Goal: Find specific page/section: Find specific page/section

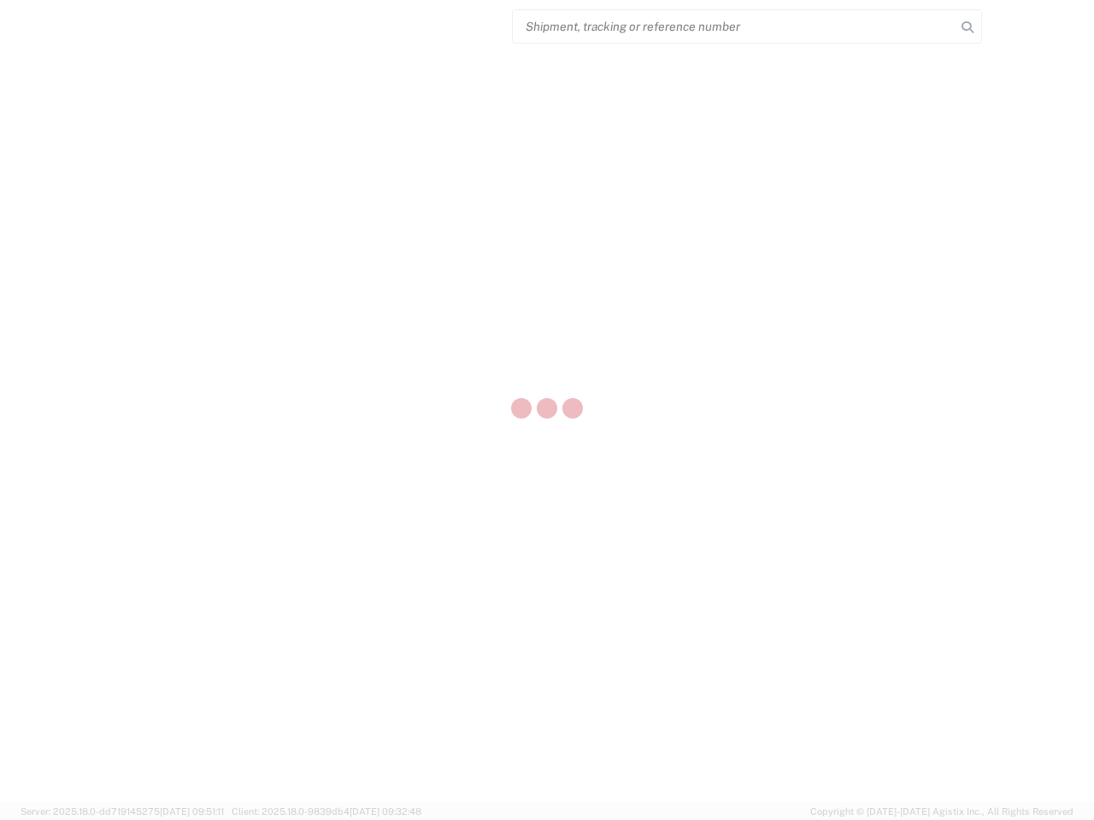
select select "US"
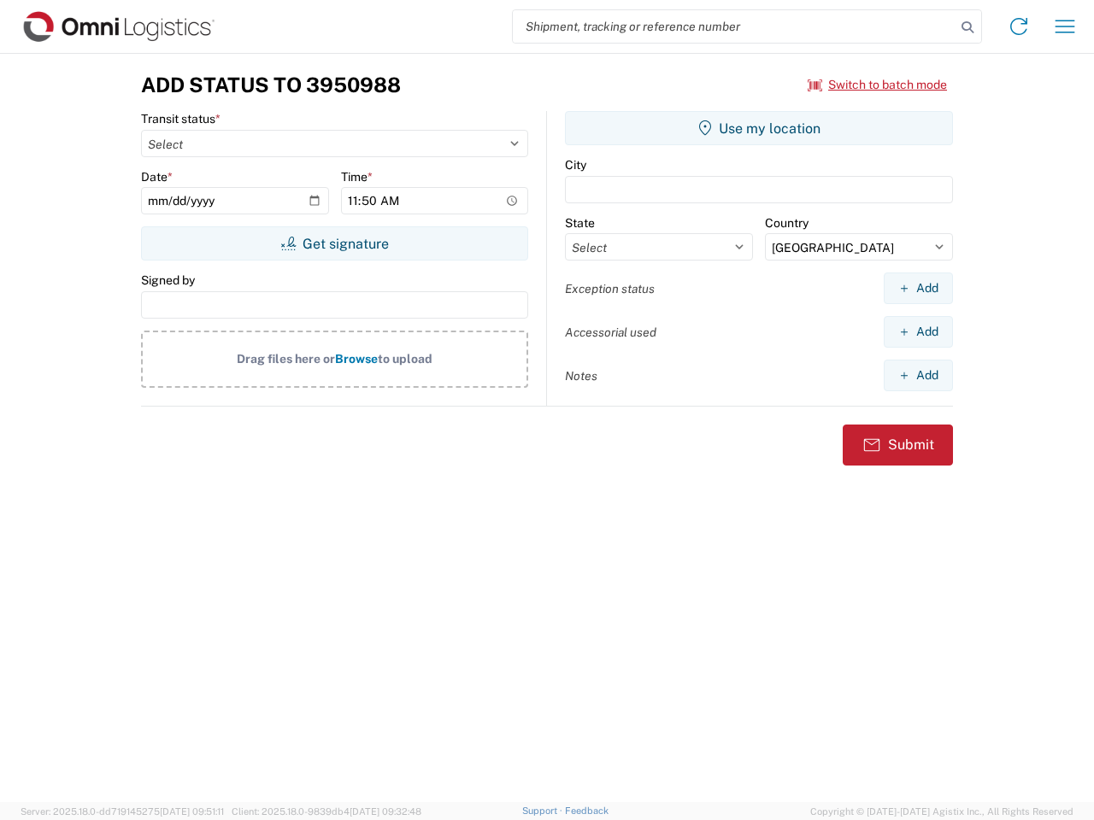
click at [734, 26] on input "search" at bounding box center [734, 26] width 443 height 32
click at [967, 27] on icon at bounding box center [967, 27] width 24 height 24
click at [1018, 26] on icon at bounding box center [1018, 26] width 27 height 27
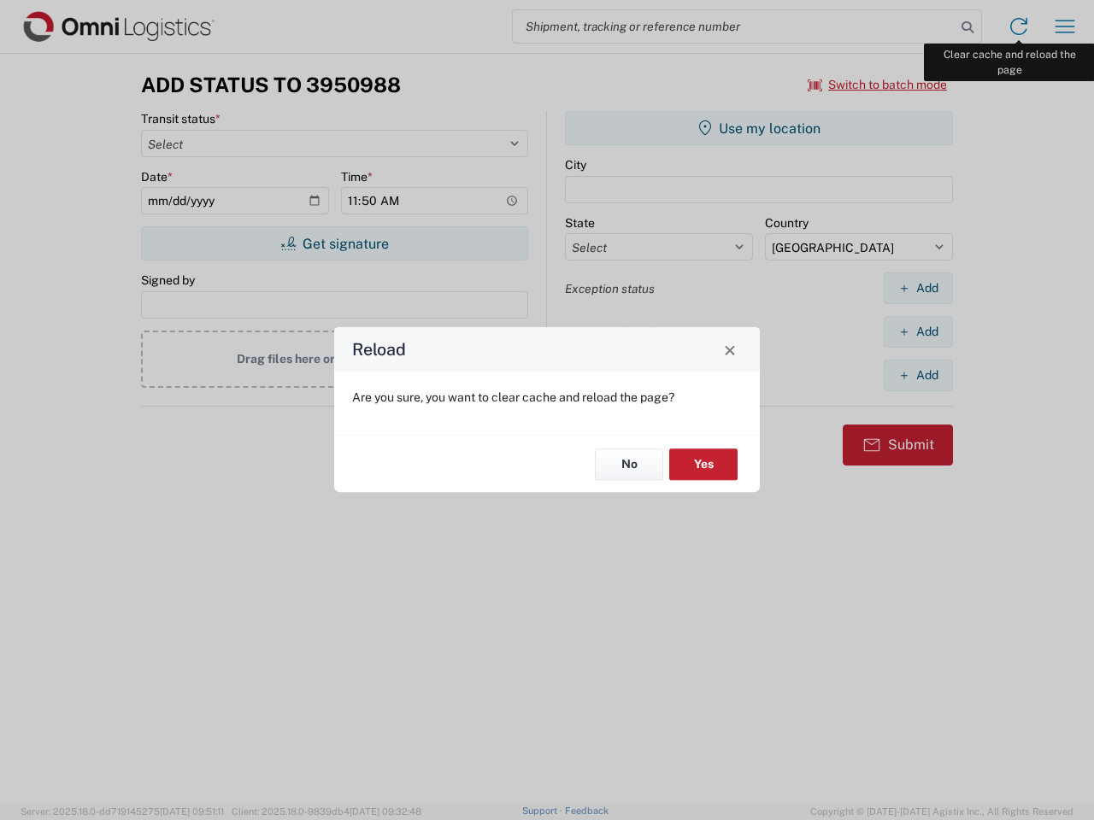
click at [1064, 26] on div "Reload Are you sure, you want to clear cache and reload the page? No Yes" at bounding box center [547, 410] width 1094 height 820
click at [877, 85] on div "Reload Are you sure, you want to clear cache and reload the page? No Yes" at bounding box center [547, 410] width 1094 height 820
click at [334, 243] on div "Reload Are you sure, you want to clear cache and reload the page? No Yes" at bounding box center [547, 410] width 1094 height 820
click at [759, 128] on div "Reload Are you sure, you want to clear cache and reload the page? No Yes" at bounding box center [547, 410] width 1094 height 820
click at [918, 288] on div "Reload Are you sure, you want to clear cache and reload the page? No Yes" at bounding box center [547, 410] width 1094 height 820
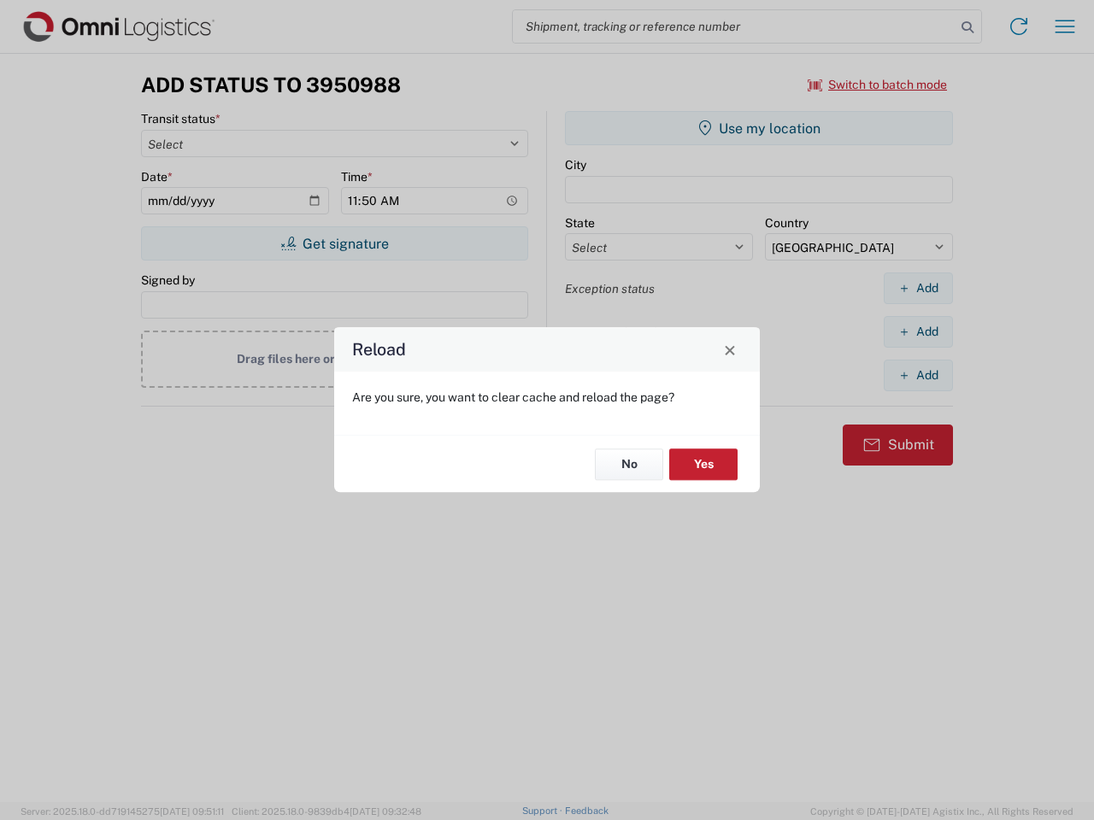
click at [918, 331] on div "Reload Are you sure, you want to clear cache and reload the page? No Yes" at bounding box center [547, 410] width 1094 height 820
click at [918, 375] on div "Reload Are you sure, you want to clear cache and reload the page? No Yes" at bounding box center [547, 410] width 1094 height 820
